Goal: Information Seeking & Learning: Learn about a topic

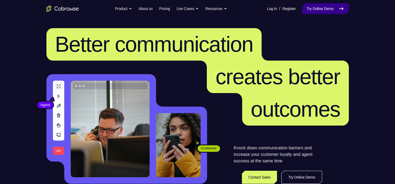
drag, startPoint x: 0, startPoint y: 0, endPoint x: 312, endPoint y: 12, distance: 312.0
click at [312, 12] on link "Try Online Demo" at bounding box center [325, 8] width 46 height 11
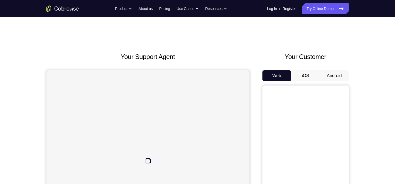
click at [327, 75] on button "Android" at bounding box center [334, 75] width 29 height 11
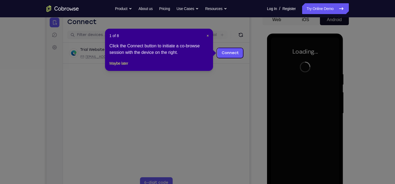
scroll to position [54, 0]
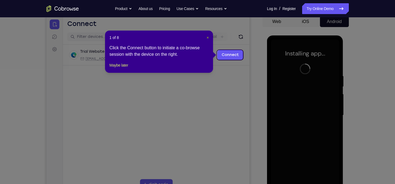
click at [207, 37] on span "×" at bounding box center [208, 37] width 2 height 4
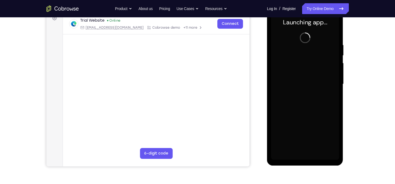
scroll to position [78, 0]
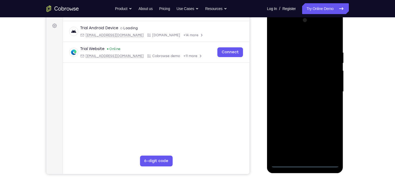
click at [305, 164] on div at bounding box center [305, 91] width 68 height 151
click at [329, 141] on div at bounding box center [305, 91] width 68 height 151
click at [287, 39] on div at bounding box center [305, 91] width 68 height 151
click at [278, 75] on div at bounding box center [305, 91] width 68 height 151
click at [306, 90] on div at bounding box center [305, 91] width 68 height 151
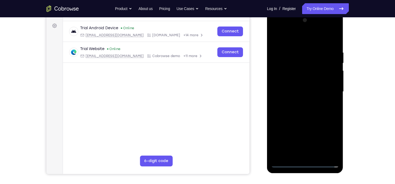
click at [295, 86] on div at bounding box center [305, 91] width 68 height 151
click at [297, 101] on div at bounding box center [305, 91] width 68 height 151
drag, startPoint x: 306, startPoint y: 122, endPoint x: 306, endPoint y: 90, distance: 31.6
click at [306, 90] on div at bounding box center [305, 91] width 68 height 151
click at [306, 152] on div at bounding box center [305, 91] width 68 height 151
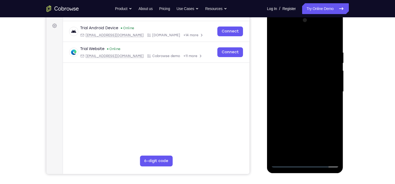
click at [323, 44] on div at bounding box center [305, 91] width 68 height 151
drag, startPoint x: 316, startPoint y: 124, endPoint x: 316, endPoint y: 66, distance: 57.5
click at [316, 66] on div at bounding box center [305, 91] width 68 height 151
drag, startPoint x: 308, startPoint y: 129, endPoint x: 309, endPoint y: 55, distance: 74.8
click at [309, 55] on div at bounding box center [305, 91] width 68 height 151
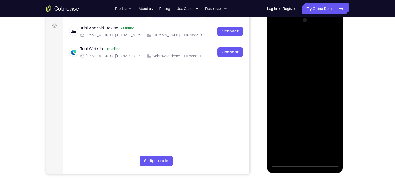
click at [293, 143] on div at bounding box center [305, 91] width 68 height 151
drag, startPoint x: 310, startPoint y: 139, endPoint x: 309, endPoint y: 92, distance: 47.3
click at [309, 92] on div at bounding box center [305, 91] width 68 height 151
drag, startPoint x: 312, startPoint y: 102, endPoint x: 314, endPoint y: 61, distance: 41.1
click at [314, 61] on div at bounding box center [305, 91] width 68 height 151
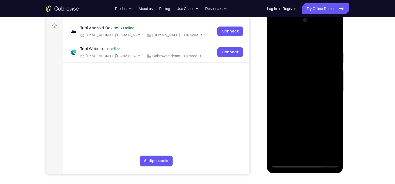
click at [301, 143] on div at bounding box center [305, 91] width 68 height 151
click at [286, 163] on div at bounding box center [305, 91] width 68 height 151
drag, startPoint x: 305, startPoint y: 59, endPoint x: 302, endPoint y: 128, distance: 69.2
click at [302, 128] on div at bounding box center [305, 91] width 68 height 151
click at [275, 80] on div at bounding box center [305, 91] width 68 height 151
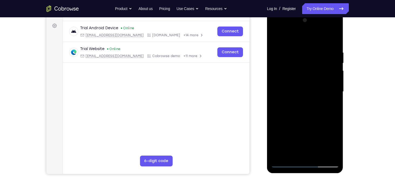
drag, startPoint x: 315, startPoint y: 129, endPoint x: 312, endPoint y: 135, distance: 6.4
click at [312, 135] on div at bounding box center [305, 91] width 68 height 151
click at [285, 164] on div at bounding box center [305, 91] width 68 height 151
drag, startPoint x: 272, startPoint y: 78, endPoint x: 282, endPoint y: 122, distance: 45.3
click at [282, 122] on div at bounding box center [305, 91] width 68 height 151
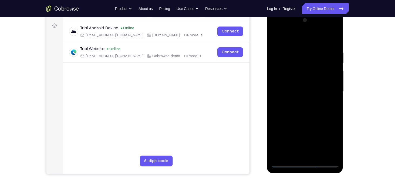
drag, startPoint x: 274, startPoint y: 64, endPoint x: 280, endPoint y: 125, distance: 61.2
click at [280, 125] on div at bounding box center [305, 91] width 68 height 151
click at [275, 44] on div at bounding box center [305, 91] width 68 height 151
click at [295, 71] on div at bounding box center [305, 91] width 68 height 151
click at [286, 163] on div at bounding box center [305, 91] width 68 height 151
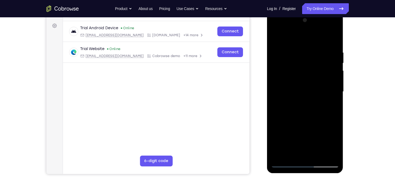
click at [286, 163] on div at bounding box center [305, 91] width 68 height 151
click at [290, 42] on div at bounding box center [305, 91] width 68 height 151
drag, startPoint x: 282, startPoint y: 142, endPoint x: 285, endPoint y: 71, distance: 71.1
click at [285, 71] on div at bounding box center [305, 91] width 68 height 151
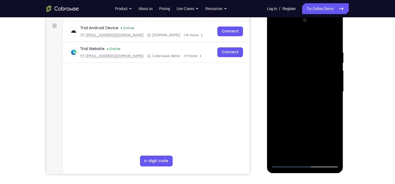
drag, startPoint x: 281, startPoint y: 131, endPoint x: 283, endPoint y: 64, distance: 66.8
click at [283, 64] on div at bounding box center [305, 91] width 68 height 151
click at [286, 163] on div at bounding box center [305, 91] width 68 height 151
click at [277, 43] on div at bounding box center [305, 91] width 68 height 151
drag, startPoint x: 315, startPoint y: 54, endPoint x: 307, endPoint y: 115, distance: 60.8
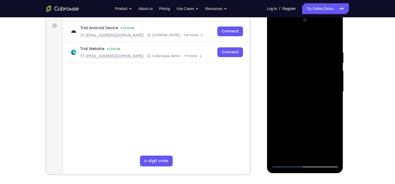
click at [307, 115] on div at bounding box center [305, 91] width 68 height 151
click at [287, 164] on div at bounding box center [305, 91] width 68 height 151
drag, startPoint x: 314, startPoint y: 48, endPoint x: 308, endPoint y: 35, distance: 14.1
click at [308, 35] on div at bounding box center [305, 91] width 68 height 151
drag, startPoint x: 335, startPoint y: 71, endPoint x: 285, endPoint y: 68, distance: 50.3
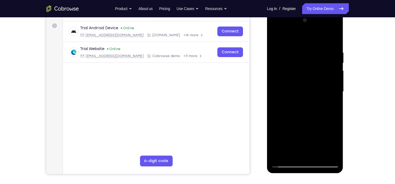
click at [285, 68] on div at bounding box center [305, 91] width 68 height 151
drag, startPoint x: 334, startPoint y: 74, endPoint x: 284, endPoint y: 78, distance: 50.5
click at [284, 78] on div at bounding box center [305, 91] width 68 height 151
drag, startPoint x: 337, startPoint y: 75, endPoint x: 292, endPoint y: 79, distance: 45.7
click at [292, 79] on div at bounding box center [305, 91] width 68 height 151
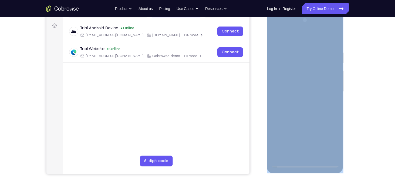
drag, startPoint x: 342, startPoint y: 73, endPoint x: 304, endPoint y: 76, distance: 38.0
click at [304, 76] on div at bounding box center [305, 92] width 76 height 161
click at [322, 98] on div at bounding box center [305, 91] width 68 height 151
click at [343, 98] on div at bounding box center [305, 92] width 76 height 161
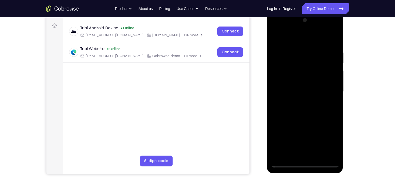
drag, startPoint x: 334, startPoint y: 73, endPoint x: 290, endPoint y: 76, distance: 44.7
click at [290, 76] on div at bounding box center [305, 91] width 68 height 151
drag, startPoint x: 332, startPoint y: 76, endPoint x: 290, endPoint y: 80, distance: 42.3
click at [290, 80] on div at bounding box center [305, 91] width 68 height 151
drag, startPoint x: 336, startPoint y: 75, endPoint x: 282, endPoint y: 76, distance: 53.5
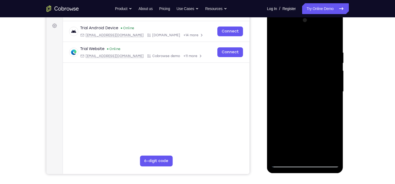
click at [282, 76] on div at bounding box center [305, 91] width 68 height 151
drag, startPoint x: 331, startPoint y: 76, endPoint x: 286, endPoint y: 85, distance: 45.8
click at [286, 85] on div at bounding box center [305, 91] width 68 height 151
drag, startPoint x: 336, startPoint y: 76, endPoint x: 289, endPoint y: 72, distance: 47.7
click at [289, 72] on div at bounding box center [305, 91] width 68 height 151
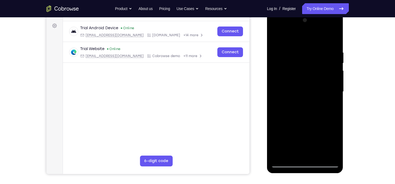
drag, startPoint x: 334, startPoint y: 73, endPoint x: 292, endPoint y: 78, distance: 42.5
click at [292, 78] on div at bounding box center [305, 91] width 68 height 151
drag, startPoint x: 332, startPoint y: 78, endPoint x: 291, endPoint y: 75, distance: 41.4
click at [291, 75] on div at bounding box center [305, 91] width 68 height 151
drag, startPoint x: 326, startPoint y: 76, endPoint x: 283, endPoint y: 74, distance: 42.2
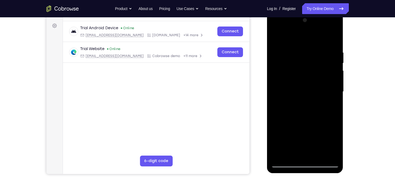
click at [283, 74] on div at bounding box center [305, 91] width 68 height 151
click at [285, 12] on div at bounding box center [305, 12] width 76 height 0
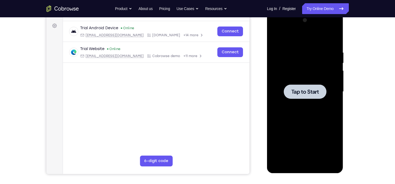
click at [281, 77] on div at bounding box center [305, 91] width 68 height 151
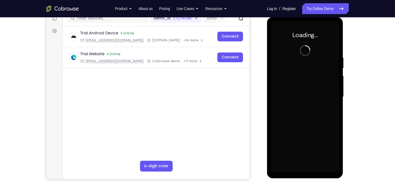
scroll to position [72, 0]
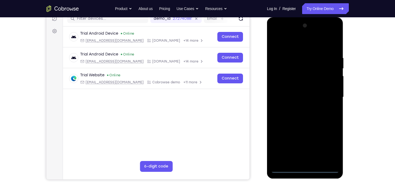
click at [305, 169] on div at bounding box center [305, 96] width 68 height 151
click at [332, 151] on div at bounding box center [305, 96] width 68 height 151
click at [284, 44] on div at bounding box center [305, 96] width 68 height 151
click at [284, 80] on div at bounding box center [305, 96] width 68 height 151
click at [300, 93] on div at bounding box center [305, 96] width 68 height 151
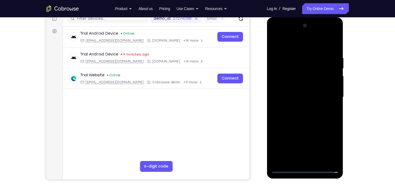
click at [295, 89] on div at bounding box center [305, 96] width 68 height 151
drag, startPoint x: 294, startPoint y: 101, endPoint x: 517, endPoint y: 72, distance: 223.9
click at [294, 101] on div at bounding box center [305, 96] width 68 height 151
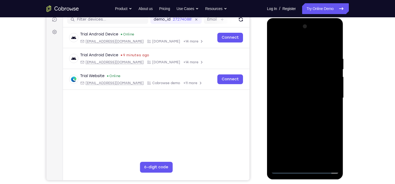
scroll to position [71, 0]
click at [275, 35] on div at bounding box center [305, 97] width 68 height 151
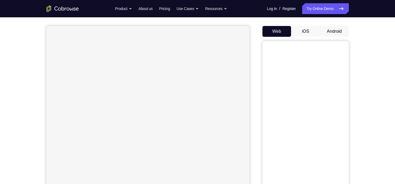
scroll to position [42, 0]
click at [323, 34] on button "Android" at bounding box center [334, 33] width 29 height 11
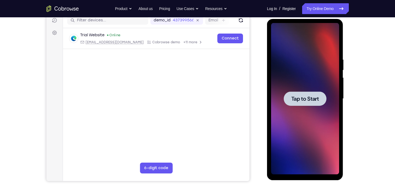
scroll to position [0, 0]
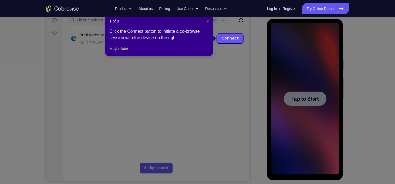
click at [207, 22] on span "×" at bounding box center [208, 21] width 2 height 4
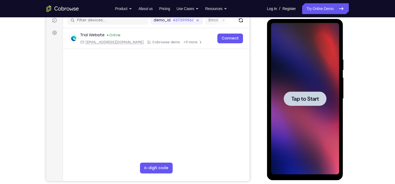
click at [309, 71] on div at bounding box center [305, 98] width 68 height 151
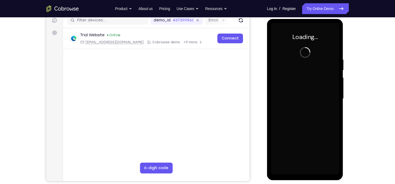
scroll to position [73, 0]
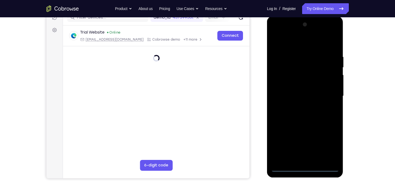
click at [306, 170] on div at bounding box center [305, 95] width 68 height 151
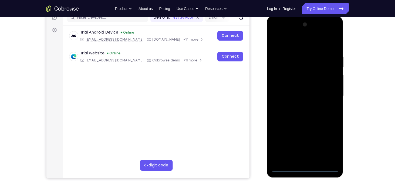
click at [331, 147] on div at bounding box center [305, 95] width 68 height 151
click at [295, 43] on div at bounding box center [305, 95] width 68 height 151
click at [283, 79] on div at bounding box center [305, 95] width 68 height 151
click at [291, 95] on div at bounding box center [305, 95] width 68 height 151
click at [294, 93] on div at bounding box center [305, 95] width 68 height 151
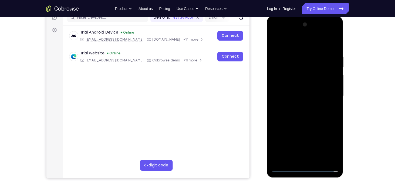
click at [289, 101] on div at bounding box center [305, 95] width 68 height 151
drag, startPoint x: 310, startPoint y: 132, endPoint x: 309, endPoint y: 112, distance: 19.2
click at [309, 112] on div at bounding box center [305, 95] width 68 height 151
click at [309, 161] on div at bounding box center [305, 95] width 68 height 151
click at [287, 50] on div at bounding box center [305, 95] width 68 height 151
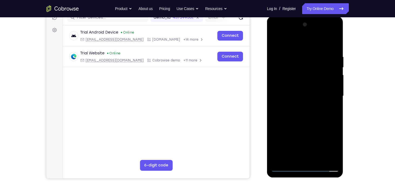
click at [278, 78] on div at bounding box center [305, 95] width 68 height 151
drag, startPoint x: 292, startPoint y: 112, endPoint x: 299, endPoint y: 57, distance: 56.2
click at [299, 57] on div at bounding box center [305, 95] width 68 height 151
drag, startPoint x: 300, startPoint y: 127, endPoint x: 305, endPoint y: 66, distance: 61.0
click at [305, 66] on div at bounding box center [305, 95] width 68 height 151
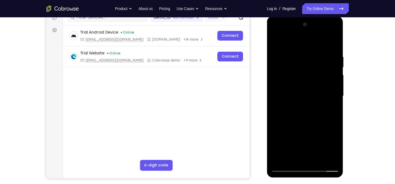
click at [285, 169] on div at bounding box center [305, 95] width 68 height 151
drag, startPoint x: 278, startPoint y: 145, endPoint x: 280, endPoint y: 97, distance: 48.1
click at [280, 97] on div at bounding box center [305, 95] width 68 height 151
click at [286, 165] on div at bounding box center [305, 95] width 68 height 151
click at [276, 32] on div at bounding box center [305, 95] width 68 height 151
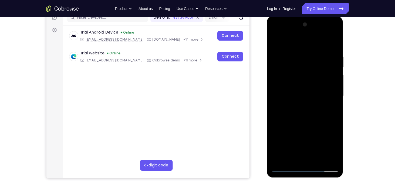
click at [328, 94] on div at bounding box center [305, 95] width 68 height 151
click at [299, 106] on div at bounding box center [305, 95] width 68 height 151
click at [299, 122] on div at bounding box center [305, 95] width 68 height 151
click at [299, 89] on div at bounding box center [305, 95] width 68 height 151
click at [300, 79] on div at bounding box center [305, 95] width 68 height 151
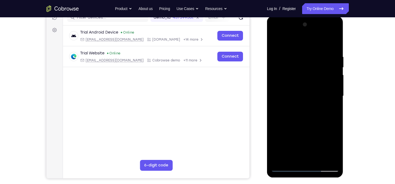
click at [299, 70] on div at bounding box center [305, 95] width 68 height 151
click at [310, 122] on div at bounding box center [305, 95] width 68 height 151
click at [335, 120] on div at bounding box center [305, 95] width 68 height 151
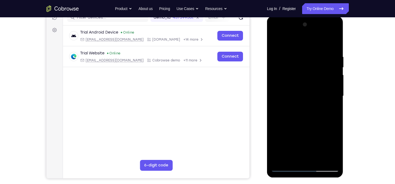
click at [335, 120] on div at bounding box center [305, 95] width 68 height 151
drag, startPoint x: 324, startPoint y: 129, endPoint x: 326, endPoint y: 88, distance: 41.4
click at [326, 88] on div at bounding box center [305, 95] width 68 height 151
click at [276, 130] on div at bounding box center [305, 95] width 68 height 151
drag, startPoint x: 303, startPoint y: 65, endPoint x: 301, endPoint y: 128, distance: 62.7
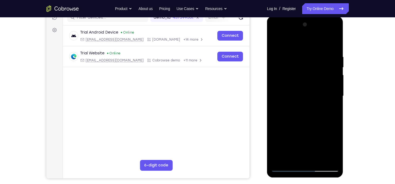
click at [301, 128] on div at bounding box center [305, 95] width 68 height 151
click at [296, 53] on div at bounding box center [305, 95] width 68 height 151
click at [326, 158] on div at bounding box center [305, 95] width 68 height 151
click at [334, 44] on div at bounding box center [305, 95] width 68 height 151
click at [314, 55] on div at bounding box center [305, 95] width 68 height 151
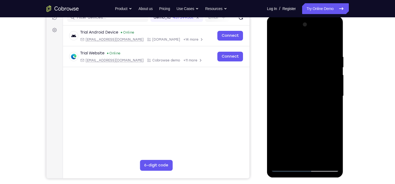
click at [334, 73] on div at bounding box center [305, 95] width 68 height 151
click at [336, 85] on div at bounding box center [305, 95] width 68 height 151
click at [333, 43] on div at bounding box center [305, 95] width 68 height 151
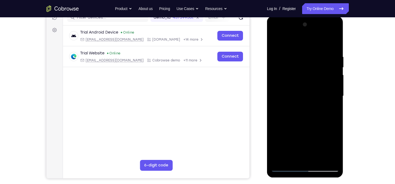
drag, startPoint x: 310, startPoint y: 120, endPoint x: 313, endPoint y: 72, distance: 47.4
click at [313, 72] on div at bounding box center [305, 95] width 68 height 151
click at [336, 41] on div at bounding box center [305, 95] width 68 height 151
click at [286, 165] on div at bounding box center [305, 95] width 68 height 151
click at [331, 157] on div at bounding box center [305, 95] width 68 height 151
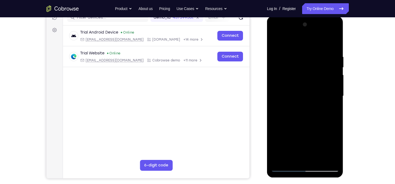
click at [279, 160] on div at bounding box center [305, 95] width 68 height 151
drag, startPoint x: 299, startPoint y: 57, endPoint x: 303, endPoint y: 126, distance: 69.6
click at [303, 126] on div at bounding box center [305, 95] width 68 height 151
drag, startPoint x: 305, startPoint y: 128, endPoint x: 305, endPoint y: 89, distance: 39.4
click at [305, 89] on div at bounding box center [305, 95] width 68 height 151
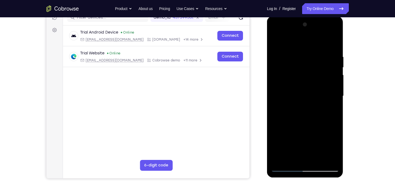
drag, startPoint x: 305, startPoint y: 138, endPoint x: 306, endPoint y: 106, distance: 32.2
click at [306, 106] on div at bounding box center [305, 95] width 68 height 151
click at [276, 112] on div at bounding box center [305, 95] width 68 height 151
drag, startPoint x: 297, startPoint y: 92, endPoint x: 299, endPoint y: 120, distance: 28.1
click at [299, 120] on div at bounding box center [305, 95] width 68 height 151
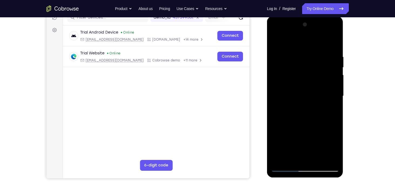
click at [278, 50] on div at bounding box center [305, 95] width 68 height 151
click at [336, 117] on div at bounding box center [305, 95] width 68 height 151
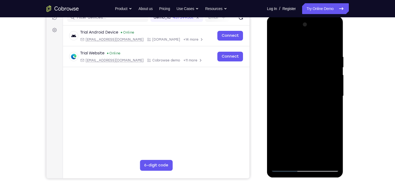
click at [336, 117] on div at bounding box center [305, 95] width 68 height 151
drag, startPoint x: 307, startPoint y: 144, endPoint x: 318, endPoint y: 70, distance: 74.2
click at [318, 70] on div at bounding box center [305, 95] width 68 height 151
drag, startPoint x: 310, startPoint y: 121, endPoint x: 309, endPoint y: 63, distance: 58.4
click at [309, 63] on div at bounding box center [305, 95] width 68 height 151
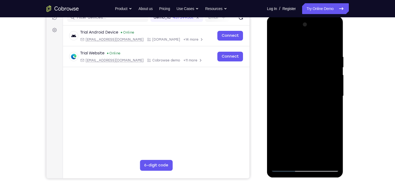
click at [276, 29] on div at bounding box center [305, 95] width 68 height 151
click at [282, 79] on div at bounding box center [305, 95] width 68 height 151
click at [327, 39] on div at bounding box center [305, 95] width 68 height 151
click at [274, 43] on div at bounding box center [305, 95] width 68 height 151
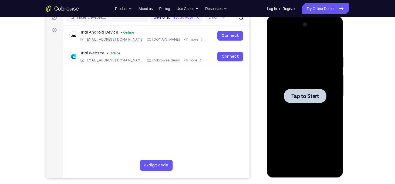
drag, startPoint x: 294, startPoint y: 89, endPoint x: 440, endPoint y: 42, distance: 154.0
click at [294, 89] on div at bounding box center [305, 96] width 43 height 14
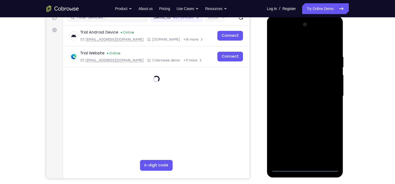
click at [304, 168] on div at bounding box center [305, 95] width 68 height 151
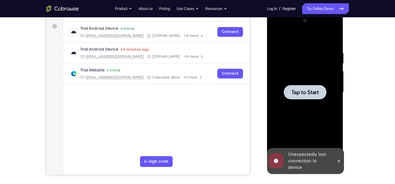
click at [306, 110] on div at bounding box center [305, 91] width 68 height 151
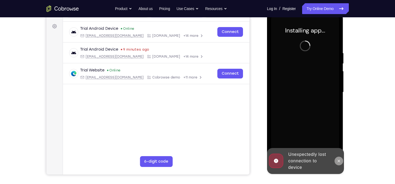
click at [339, 160] on icon at bounding box center [339, 160] width 2 height 2
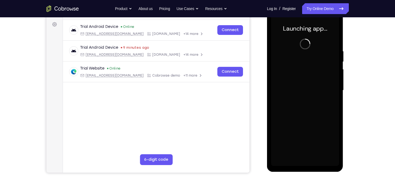
scroll to position [79, 0]
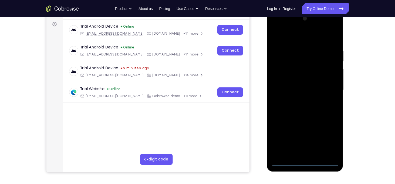
click at [305, 162] on div at bounding box center [305, 89] width 68 height 151
click at [333, 136] on div at bounding box center [305, 89] width 68 height 151
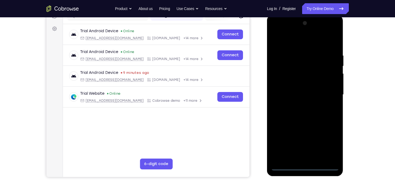
scroll to position [74, 0]
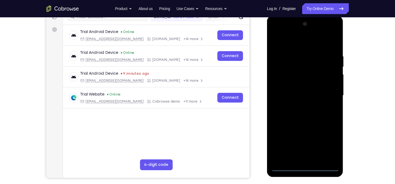
click at [298, 43] on div at bounding box center [305, 95] width 68 height 151
click at [282, 76] on div at bounding box center [305, 95] width 68 height 151
click at [299, 99] on div at bounding box center [305, 95] width 68 height 151
click at [309, 91] on div at bounding box center [305, 95] width 68 height 151
click at [304, 103] on div at bounding box center [305, 95] width 68 height 151
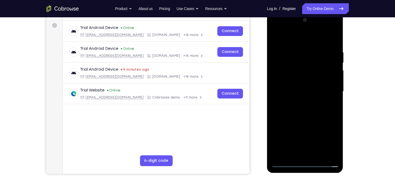
scroll to position [78, 0]
drag, startPoint x: 304, startPoint y: 117, endPoint x: 303, endPoint y: 91, distance: 26.5
click at [303, 91] on div at bounding box center [305, 90] width 68 height 151
click at [304, 153] on div at bounding box center [305, 90] width 68 height 151
click at [324, 45] on div at bounding box center [305, 90] width 68 height 151
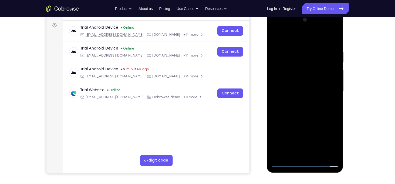
click at [277, 37] on div at bounding box center [305, 90] width 68 height 151
click at [277, 42] on div at bounding box center [305, 90] width 68 height 151
drag, startPoint x: 316, startPoint y: 125, endPoint x: 316, endPoint y: 72, distance: 52.7
click at [316, 72] on div at bounding box center [305, 90] width 68 height 151
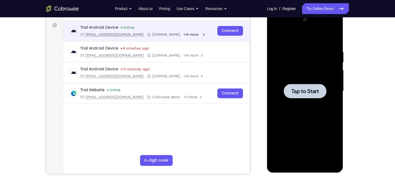
scroll to position [56, 0]
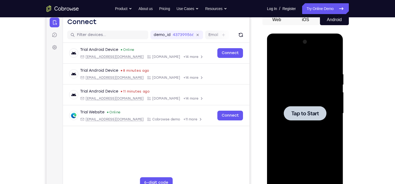
click at [308, 83] on div at bounding box center [305, 113] width 68 height 151
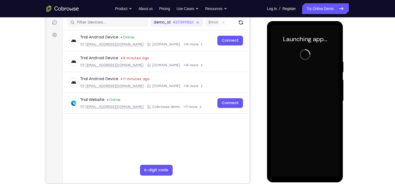
scroll to position [69, 0]
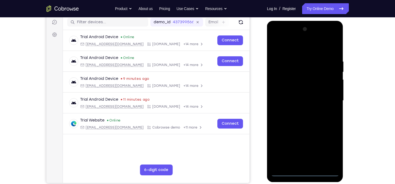
click at [306, 172] on div at bounding box center [305, 100] width 68 height 151
click at [329, 148] on div at bounding box center [305, 100] width 68 height 151
click at [300, 48] on div at bounding box center [305, 100] width 68 height 151
click at [282, 83] on div at bounding box center [305, 100] width 68 height 151
click at [302, 101] on div at bounding box center [305, 100] width 68 height 151
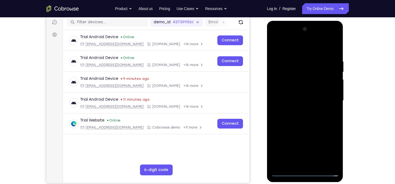
click at [299, 96] on div at bounding box center [305, 100] width 68 height 151
click at [295, 107] on div at bounding box center [305, 100] width 68 height 151
drag, startPoint x: 292, startPoint y: 141, endPoint x: 289, endPoint y: 98, distance: 43.6
click at [289, 98] on div at bounding box center [305, 100] width 68 height 151
click at [293, 161] on div at bounding box center [305, 100] width 68 height 151
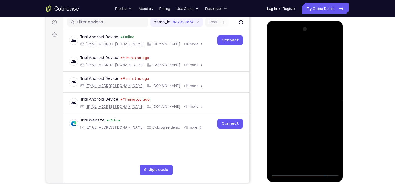
click at [323, 53] on div at bounding box center [305, 100] width 68 height 151
click at [277, 45] on div at bounding box center [305, 100] width 68 height 151
click at [304, 88] on div at bounding box center [305, 100] width 68 height 151
click at [335, 106] on div at bounding box center [305, 100] width 68 height 151
click at [335, 104] on div at bounding box center [305, 100] width 68 height 151
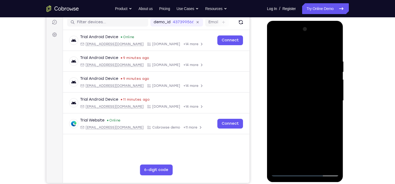
click at [335, 104] on div at bounding box center [305, 100] width 68 height 151
click at [336, 48] on div at bounding box center [305, 100] width 68 height 151
click at [335, 38] on div at bounding box center [305, 100] width 68 height 151
click at [316, 140] on div at bounding box center [305, 100] width 68 height 151
click at [313, 112] on div at bounding box center [305, 100] width 68 height 151
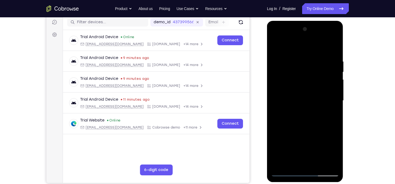
click at [286, 172] on div at bounding box center [305, 100] width 68 height 151
click at [334, 39] on div at bounding box center [305, 100] width 68 height 151
click at [309, 141] on div at bounding box center [305, 100] width 68 height 151
click at [331, 45] on div at bounding box center [305, 100] width 68 height 151
click at [331, 46] on div at bounding box center [305, 100] width 68 height 151
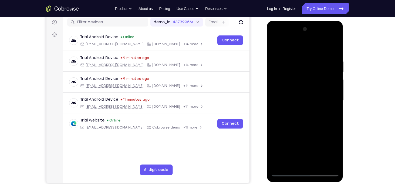
click at [323, 47] on div at bounding box center [305, 100] width 68 height 151
click at [330, 67] on div at bounding box center [305, 100] width 68 height 151
click at [333, 38] on div at bounding box center [305, 100] width 68 height 151
click at [316, 140] on div at bounding box center [305, 100] width 68 height 151
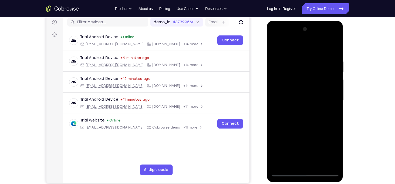
click at [275, 38] on div at bounding box center [305, 100] width 68 height 151
click at [328, 99] on div at bounding box center [305, 100] width 68 height 151
click at [297, 111] on div at bounding box center [305, 100] width 68 height 151
click at [300, 126] on div at bounding box center [305, 100] width 68 height 151
click at [304, 98] on div at bounding box center [305, 100] width 68 height 151
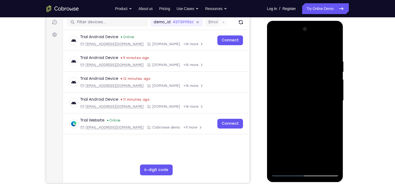
click at [283, 83] on div at bounding box center [305, 100] width 68 height 151
click at [306, 73] on div at bounding box center [305, 100] width 68 height 151
click at [293, 77] on div at bounding box center [305, 100] width 68 height 151
click at [292, 73] on div at bounding box center [305, 100] width 68 height 151
click at [313, 124] on div at bounding box center [305, 100] width 68 height 151
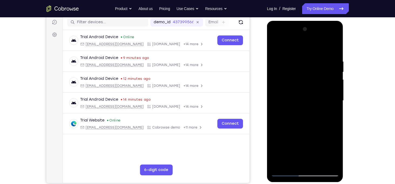
drag, startPoint x: 317, startPoint y: 153, endPoint x: 312, endPoint y: 99, distance: 54.7
click at [312, 99] on div at bounding box center [305, 100] width 68 height 151
drag, startPoint x: 316, startPoint y: 134, endPoint x: 313, endPoint y: 78, distance: 55.7
click at [313, 78] on div at bounding box center [305, 100] width 68 height 151
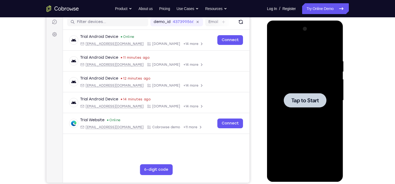
scroll to position [70, 0]
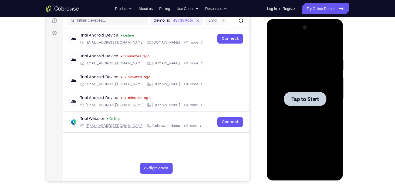
click at [294, 73] on div at bounding box center [305, 98] width 68 height 151
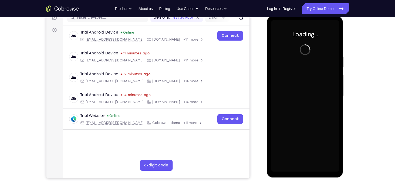
scroll to position [73, 0]
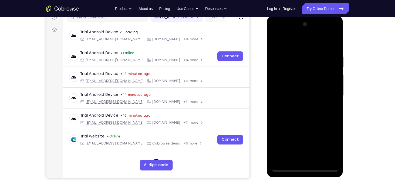
click at [304, 167] on div at bounding box center [305, 95] width 68 height 151
click at [329, 146] on div at bounding box center [305, 95] width 68 height 151
click at [302, 43] on div at bounding box center [305, 95] width 68 height 151
click at [279, 80] on div at bounding box center [305, 95] width 68 height 151
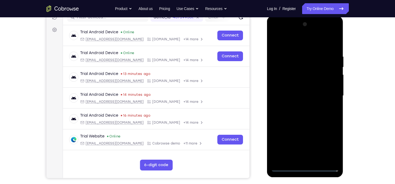
click at [296, 95] on div at bounding box center [305, 95] width 68 height 151
click at [300, 87] on div at bounding box center [305, 95] width 68 height 151
click at [299, 99] on div at bounding box center [305, 95] width 68 height 151
click at [285, 167] on div at bounding box center [305, 95] width 68 height 151
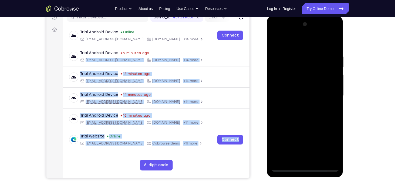
scroll to position [179, 0]
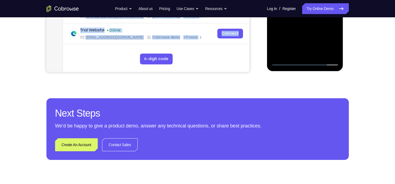
drag, startPoint x: 246, startPoint y: -54, endPoint x: 276, endPoint y: 198, distance: 253.1
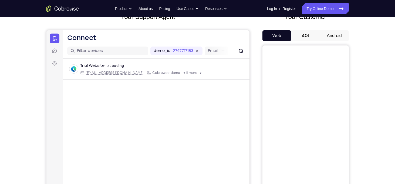
scroll to position [40, 0]
click at [322, 39] on button "Android" at bounding box center [334, 35] width 29 height 11
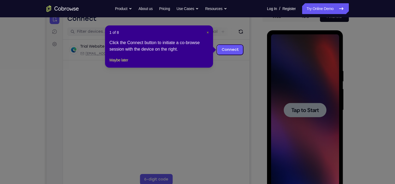
scroll to position [0, 0]
click at [207, 32] on span "×" at bounding box center [208, 32] width 2 height 4
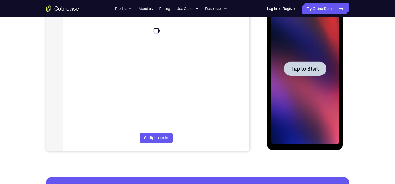
click at [294, 80] on div at bounding box center [305, 68] width 68 height 151
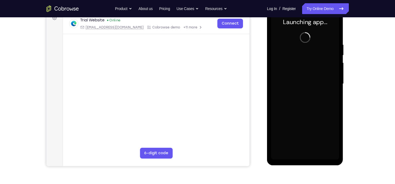
scroll to position [81, 0]
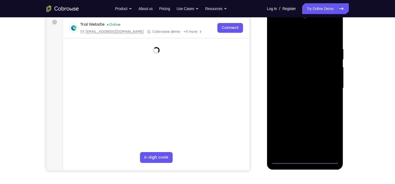
click at [306, 160] on div at bounding box center [305, 87] width 68 height 151
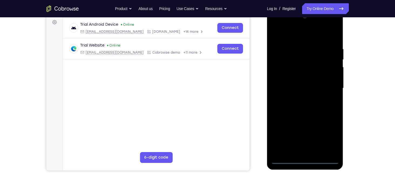
click at [330, 137] on div at bounding box center [305, 87] width 68 height 151
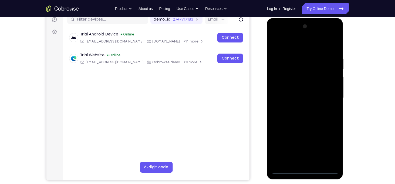
click at [290, 49] on div at bounding box center [305, 97] width 68 height 151
click at [283, 81] on div at bounding box center [305, 97] width 68 height 151
click at [296, 99] on div at bounding box center [305, 97] width 68 height 151
click at [299, 95] on div at bounding box center [305, 97] width 68 height 151
click at [296, 105] on div at bounding box center [305, 97] width 68 height 151
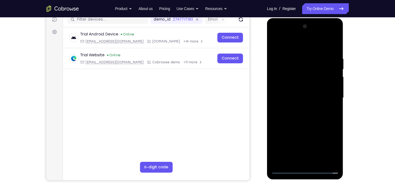
drag, startPoint x: 306, startPoint y: 133, endPoint x: 303, endPoint y: 99, distance: 33.7
click at [303, 99] on div at bounding box center [305, 97] width 68 height 151
click at [305, 156] on div at bounding box center [305, 97] width 68 height 151
click at [275, 36] on div at bounding box center [305, 97] width 68 height 151
click at [329, 100] on div at bounding box center [305, 97] width 68 height 151
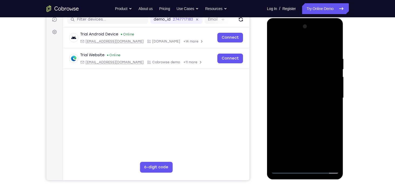
click at [299, 106] on div at bounding box center [305, 97] width 68 height 151
click at [313, 70] on div at bounding box center [305, 97] width 68 height 151
click at [296, 56] on div at bounding box center [305, 97] width 68 height 151
click at [334, 105] on div at bounding box center [305, 97] width 68 height 151
click at [334, 95] on div at bounding box center [305, 97] width 68 height 151
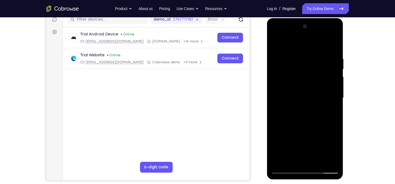
click at [334, 95] on div at bounding box center [305, 97] width 68 height 151
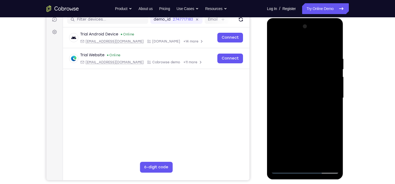
click at [334, 95] on div at bounding box center [305, 97] width 68 height 151
click at [333, 47] on div at bounding box center [305, 97] width 68 height 151
drag, startPoint x: 314, startPoint y: 133, endPoint x: 315, endPoint y: 92, distance: 41.1
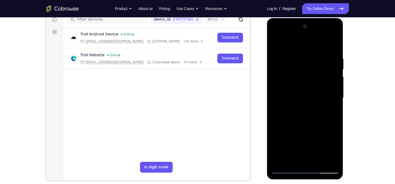
click at [315, 92] on div at bounding box center [305, 97] width 68 height 151
click at [337, 98] on div at bounding box center [305, 97] width 68 height 151
click at [335, 98] on div at bounding box center [305, 97] width 68 height 151
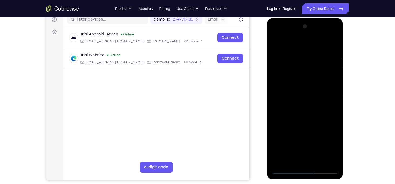
drag, startPoint x: 322, startPoint y: 113, endPoint x: 317, endPoint y: 51, distance: 62.6
click at [317, 51] on div at bounding box center [305, 97] width 68 height 151
drag, startPoint x: 304, startPoint y: 133, endPoint x: 305, endPoint y: 103, distance: 30.5
click at [305, 103] on div at bounding box center [305, 97] width 68 height 151
drag, startPoint x: 302, startPoint y: 136, endPoint x: 300, endPoint y: 104, distance: 32.0
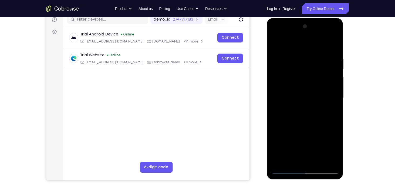
click at [300, 104] on div at bounding box center [305, 97] width 68 height 151
click at [276, 67] on div at bounding box center [305, 97] width 68 height 151
click at [298, 129] on div at bounding box center [305, 97] width 68 height 151
click at [284, 171] on div at bounding box center [305, 97] width 68 height 151
click at [275, 34] on div at bounding box center [305, 97] width 68 height 151
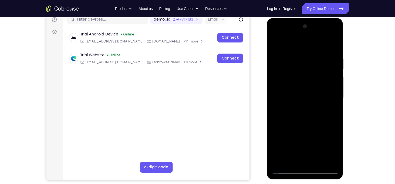
click at [280, 81] on div at bounding box center [305, 97] width 68 height 151
click at [277, 61] on div at bounding box center [305, 97] width 68 height 151
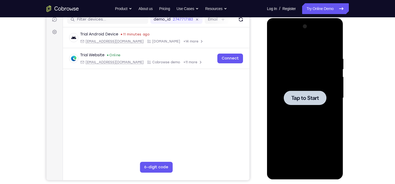
click at [277, 80] on div at bounding box center [305, 97] width 68 height 151
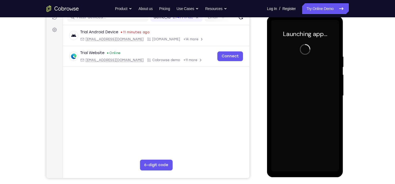
scroll to position [75, 0]
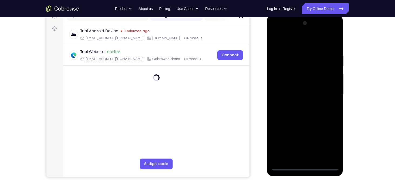
click at [306, 168] on div at bounding box center [305, 94] width 68 height 151
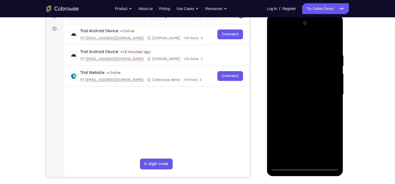
click at [333, 142] on div at bounding box center [305, 94] width 68 height 151
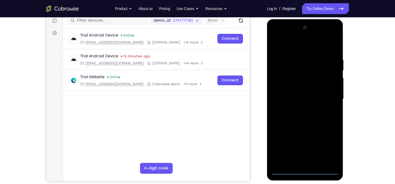
scroll to position [70, 0]
click at [296, 47] on div at bounding box center [305, 99] width 68 height 151
click at [279, 82] on div at bounding box center [305, 99] width 68 height 151
click at [300, 101] on div at bounding box center [305, 99] width 68 height 151
click at [302, 97] on div at bounding box center [305, 99] width 68 height 151
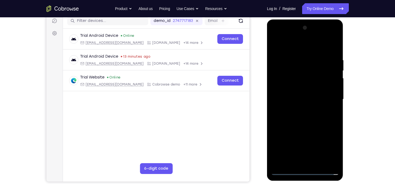
click at [303, 105] on div at bounding box center [305, 99] width 68 height 151
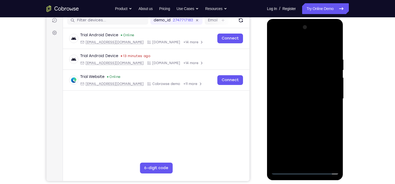
drag, startPoint x: 305, startPoint y: 140, endPoint x: 304, endPoint y: 107, distance: 33.0
click at [304, 107] on div at bounding box center [305, 98] width 68 height 151
click at [304, 158] on div at bounding box center [305, 98] width 68 height 151
drag, startPoint x: 314, startPoint y: 145, endPoint x: 318, endPoint y: 95, distance: 50.1
click at [318, 95] on div at bounding box center [305, 98] width 68 height 151
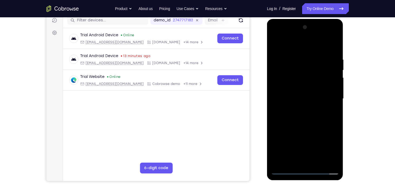
drag, startPoint x: 311, startPoint y: 142, endPoint x: 313, endPoint y: 128, distance: 14.1
click at [313, 128] on div at bounding box center [305, 98] width 68 height 151
click at [304, 145] on div at bounding box center [305, 98] width 68 height 151
drag, startPoint x: 308, startPoint y: 144, endPoint x: 309, endPoint y: 123, distance: 21.6
click at [309, 123] on div at bounding box center [305, 98] width 68 height 151
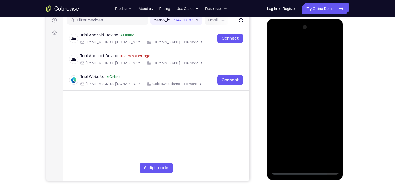
drag, startPoint x: 318, startPoint y: 133, endPoint x: 318, endPoint y: 99, distance: 34.0
click at [318, 99] on div at bounding box center [305, 98] width 68 height 151
drag, startPoint x: 329, startPoint y: 139, endPoint x: 329, endPoint y: 98, distance: 41.3
click at [329, 98] on div at bounding box center [305, 98] width 68 height 151
drag, startPoint x: 322, startPoint y: 137, endPoint x: 324, endPoint y: 94, distance: 43.6
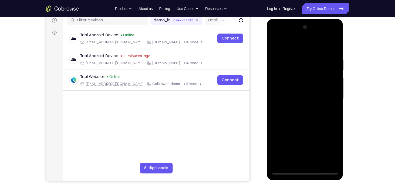
click at [324, 94] on div at bounding box center [305, 98] width 68 height 151
drag, startPoint x: 314, startPoint y: 127, endPoint x: 316, endPoint y: 87, distance: 40.3
click at [316, 87] on div at bounding box center [305, 98] width 68 height 151
drag, startPoint x: 283, startPoint y: 149, endPoint x: 290, endPoint y: 83, distance: 66.9
click at [290, 83] on div at bounding box center [305, 98] width 68 height 151
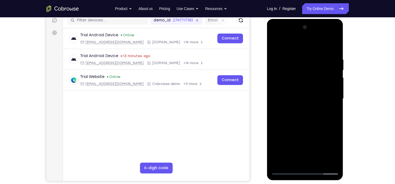
drag, startPoint x: 279, startPoint y: 124, endPoint x: 280, endPoint y: 74, distance: 50.0
click at [280, 74] on div at bounding box center [305, 98] width 68 height 151
click at [286, 170] on div at bounding box center [305, 98] width 68 height 151
click at [286, 171] on div at bounding box center [305, 98] width 68 height 151
drag, startPoint x: 307, startPoint y: 135, endPoint x: 308, endPoint y: 103, distance: 31.4
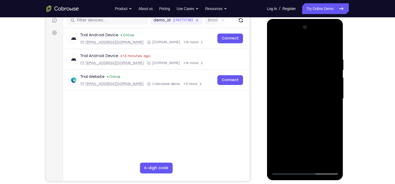
click at [308, 103] on div at bounding box center [305, 98] width 68 height 151
click at [306, 159] on div at bounding box center [305, 98] width 68 height 151
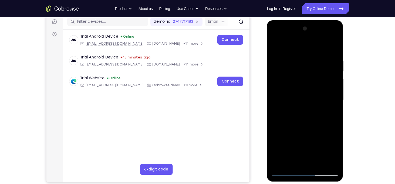
scroll to position [69, 0]
click at [327, 45] on div at bounding box center [305, 99] width 68 height 151
click at [296, 64] on div at bounding box center [305, 99] width 68 height 151
click at [276, 65] on div at bounding box center [305, 99] width 68 height 151
click at [285, 171] on div at bounding box center [305, 99] width 68 height 151
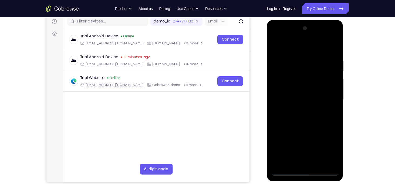
click at [330, 44] on div at bounding box center [305, 99] width 68 height 151
click at [336, 60] on div at bounding box center [305, 99] width 68 height 151
click at [287, 159] on div at bounding box center [305, 99] width 68 height 151
click at [301, 45] on div at bounding box center [305, 99] width 68 height 151
click at [301, 53] on div at bounding box center [305, 99] width 68 height 151
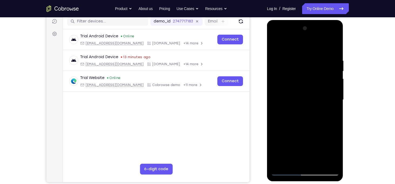
click at [286, 171] on div at bounding box center [305, 99] width 68 height 151
click at [329, 45] on div at bounding box center [305, 99] width 68 height 151
click at [335, 61] on div at bounding box center [305, 99] width 68 height 151
click at [288, 142] on div at bounding box center [305, 99] width 68 height 151
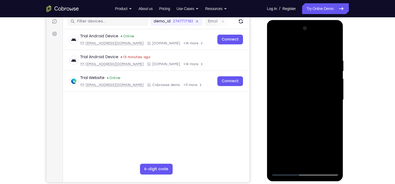
click at [275, 36] on div at bounding box center [305, 99] width 68 height 151
click at [283, 83] on div at bounding box center [305, 99] width 68 height 151
drag, startPoint x: 336, startPoint y: 92, endPoint x: 286, endPoint y: 91, distance: 49.4
click at [286, 91] on div at bounding box center [305, 99] width 68 height 151
click at [282, 62] on div at bounding box center [305, 99] width 68 height 151
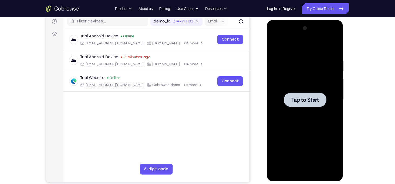
click at [281, 84] on div at bounding box center [305, 99] width 68 height 151
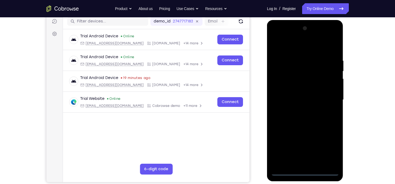
drag, startPoint x: 305, startPoint y: 171, endPoint x: 467, endPoint y: 104, distance: 175.2
click at [305, 171] on div at bounding box center [305, 99] width 68 height 151
click at [330, 149] on div at bounding box center [305, 99] width 68 height 151
click at [288, 48] on div at bounding box center [305, 99] width 68 height 151
click at [283, 85] on div at bounding box center [305, 99] width 68 height 151
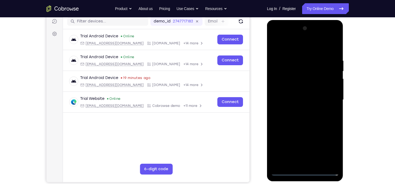
click at [310, 98] on div at bounding box center [305, 99] width 68 height 151
click at [305, 95] on div at bounding box center [305, 99] width 68 height 151
click at [298, 107] on div at bounding box center [305, 99] width 68 height 151
drag, startPoint x: 296, startPoint y: 115, endPoint x: 295, endPoint y: 79, distance: 36.2
click at [295, 79] on div at bounding box center [305, 99] width 68 height 151
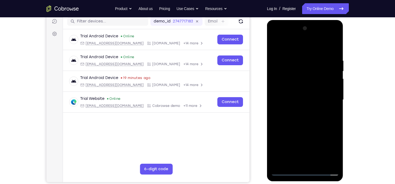
drag, startPoint x: 297, startPoint y: 160, endPoint x: 441, endPoint y: 66, distance: 171.9
click at [297, 160] on div at bounding box center [305, 99] width 68 height 151
click at [323, 52] on div at bounding box center [305, 99] width 68 height 151
click at [275, 37] on div at bounding box center [305, 99] width 68 height 151
click at [328, 98] on div at bounding box center [305, 99] width 68 height 151
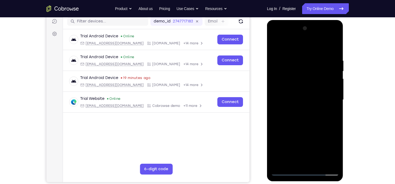
drag, startPoint x: 299, startPoint y: 109, endPoint x: 470, endPoint y: 62, distance: 177.4
click at [299, 109] on div at bounding box center [305, 99] width 68 height 151
click at [304, 129] on div at bounding box center [305, 99] width 68 height 151
drag, startPoint x: 294, startPoint y: 96, endPoint x: 464, endPoint y: 45, distance: 177.4
click at [294, 96] on div at bounding box center [305, 99] width 68 height 151
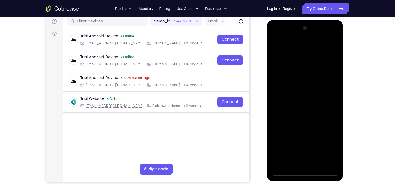
click at [296, 86] on div at bounding box center [305, 99] width 68 height 151
click at [283, 75] on div at bounding box center [305, 99] width 68 height 151
drag, startPoint x: 294, startPoint y: 123, endPoint x: 464, endPoint y: 68, distance: 178.6
click at [294, 123] on div at bounding box center [305, 99] width 68 height 151
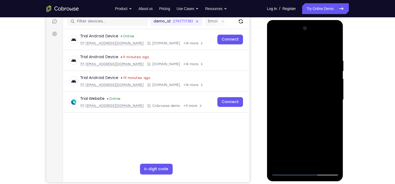
click at [295, 57] on div at bounding box center [305, 99] width 68 height 151
click at [332, 49] on div at bounding box center [305, 99] width 68 height 151
drag, startPoint x: 311, startPoint y: 99, endPoint x: 308, endPoint y: 145, distance: 46.5
click at [308, 145] on div at bounding box center [305, 99] width 68 height 151
click at [336, 64] on div at bounding box center [305, 99] width 68 height 151
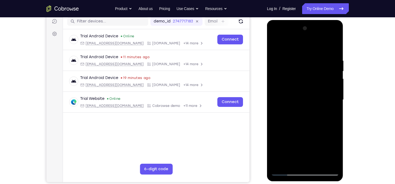
click at [335, 101] on div at bounding box center [305, 99] width 68 height 151
click at [335, 99] on div at bounding box center [305, 99] width 68 height 151
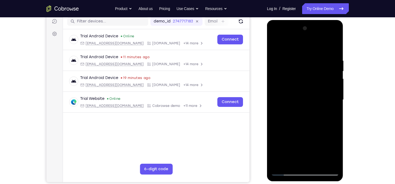
click at [335, 99] on div at bounding box center [305, 99] width 68 height 151
